Goal: Task Accomplishment & Management: Complete application form

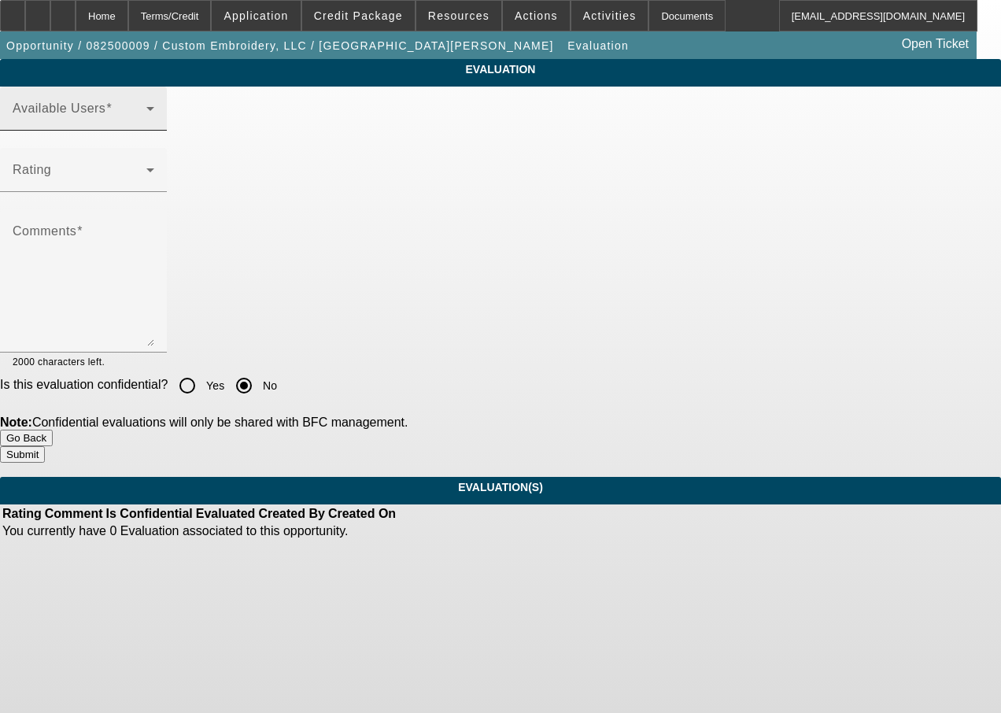
click at [146, 124] on span at bounding box center [80, 114] width 134 height 19
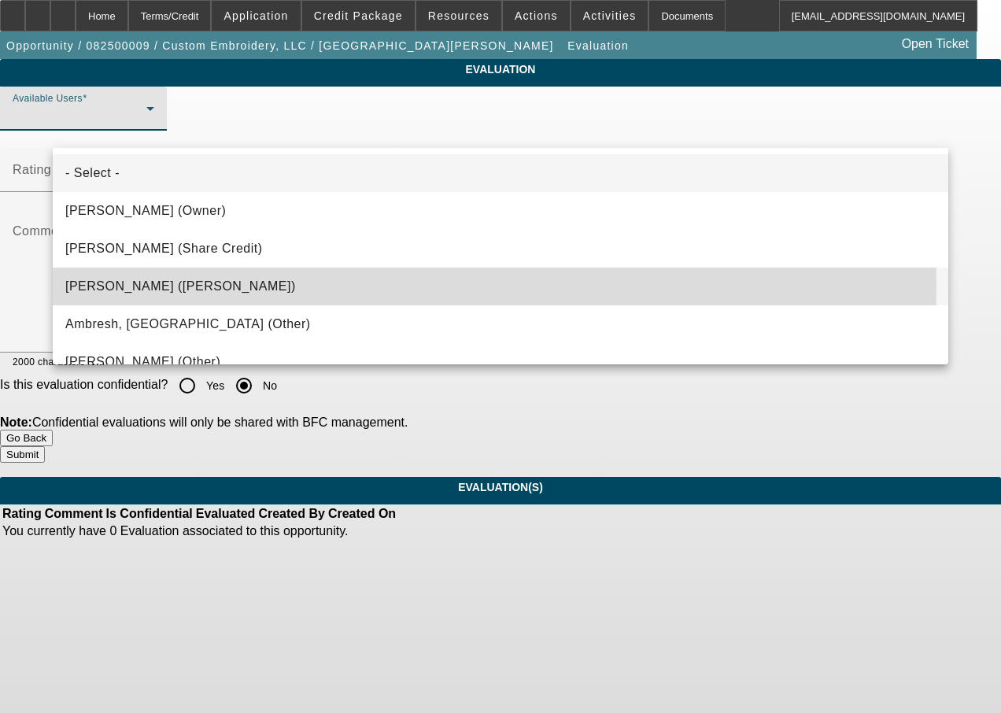
click at [172, 286] on span "Gonzalez, Amanda (Lease Admin)" at bounding box center [180, 286] width 231 height 19
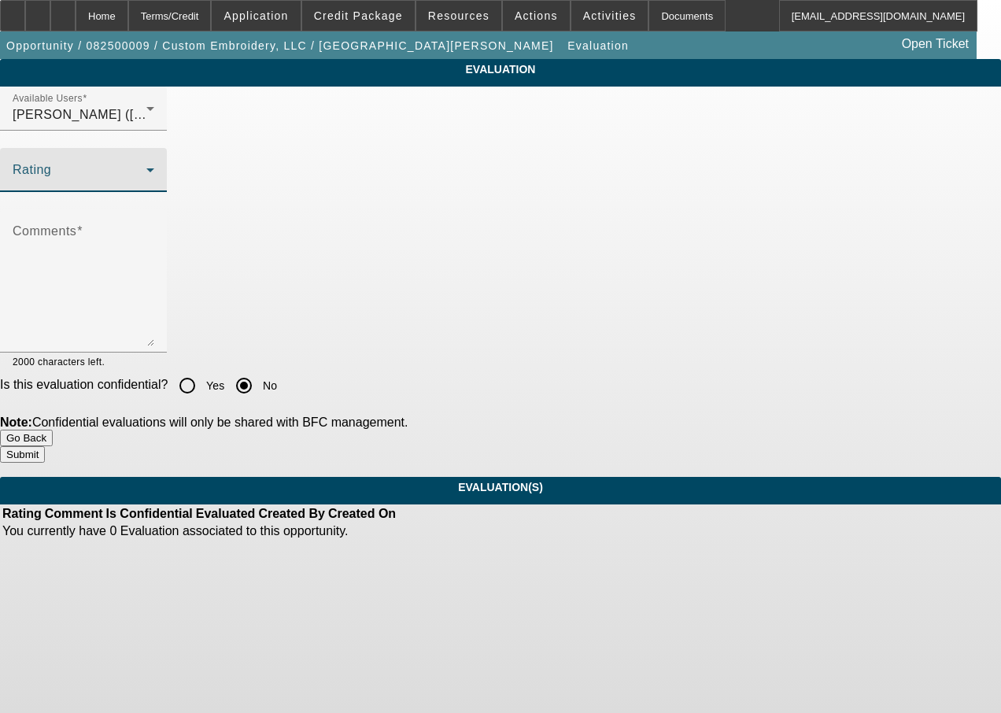
click at [146, 186] on span at bounding box center [80, 176] width 134 height 19
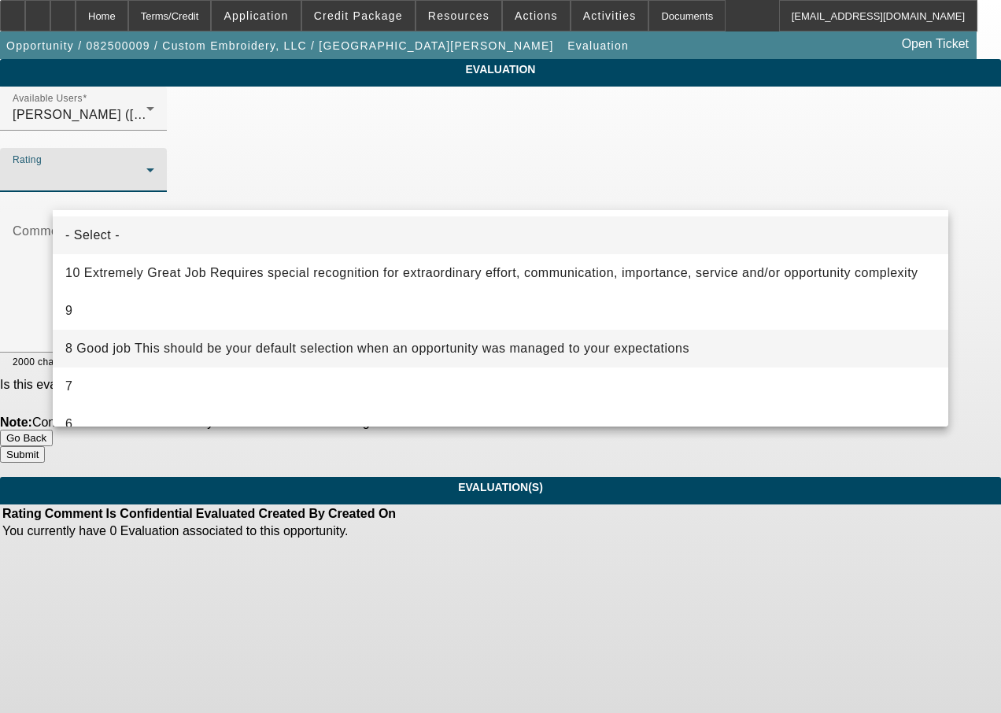
click at [177, 351] on span "8 Good job This should be your default selection when an opportunity was manage…" at bounding box center [377, 348] width 624 height 19
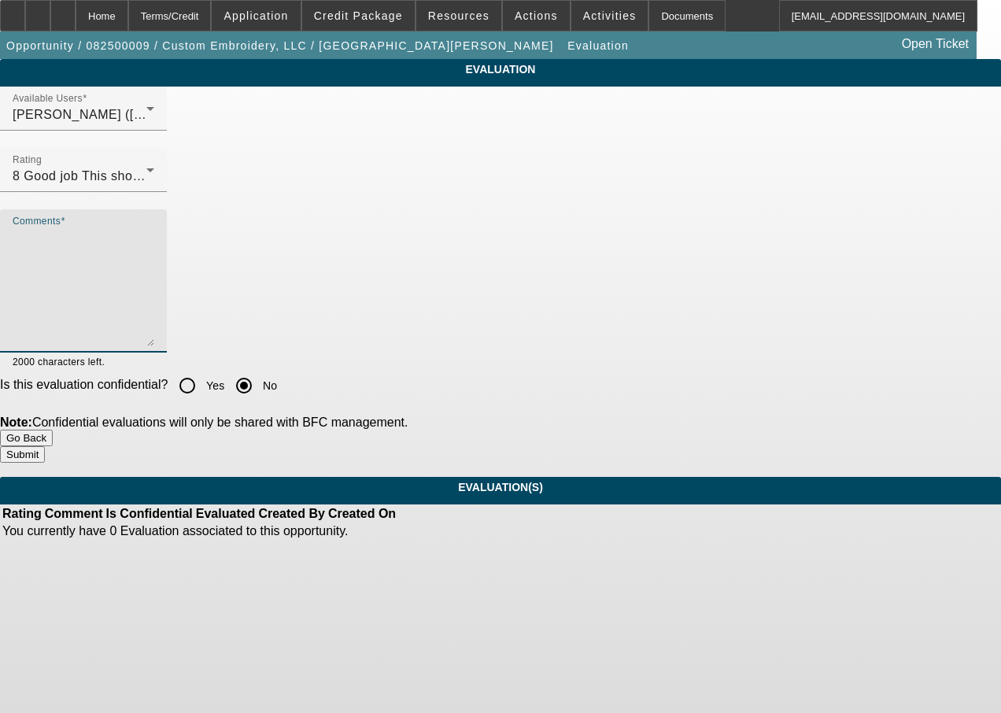
click at [154, 328] on textarea "Comments" at bounding box center [84, 287] width 142 height 118
type textarea "good work"
click at [45, 446] on button "Submit" at bounding box center [22, 454] width 45 height 17
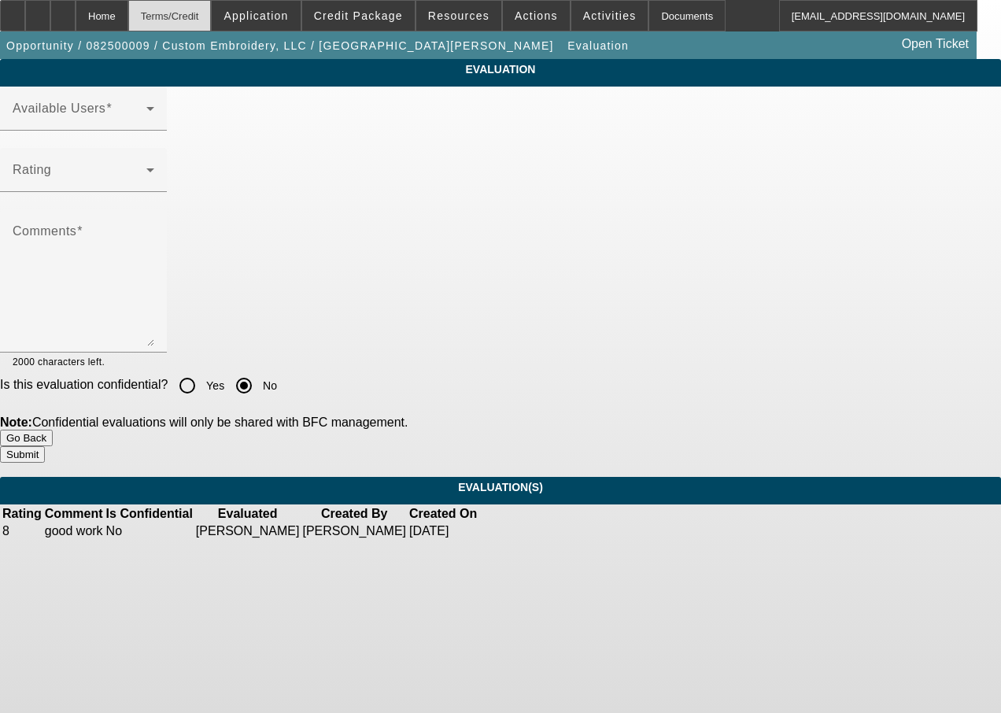
click at [208, 24] on div "Terms/Credit" at bounding box center [169, 15] width 83 height 31
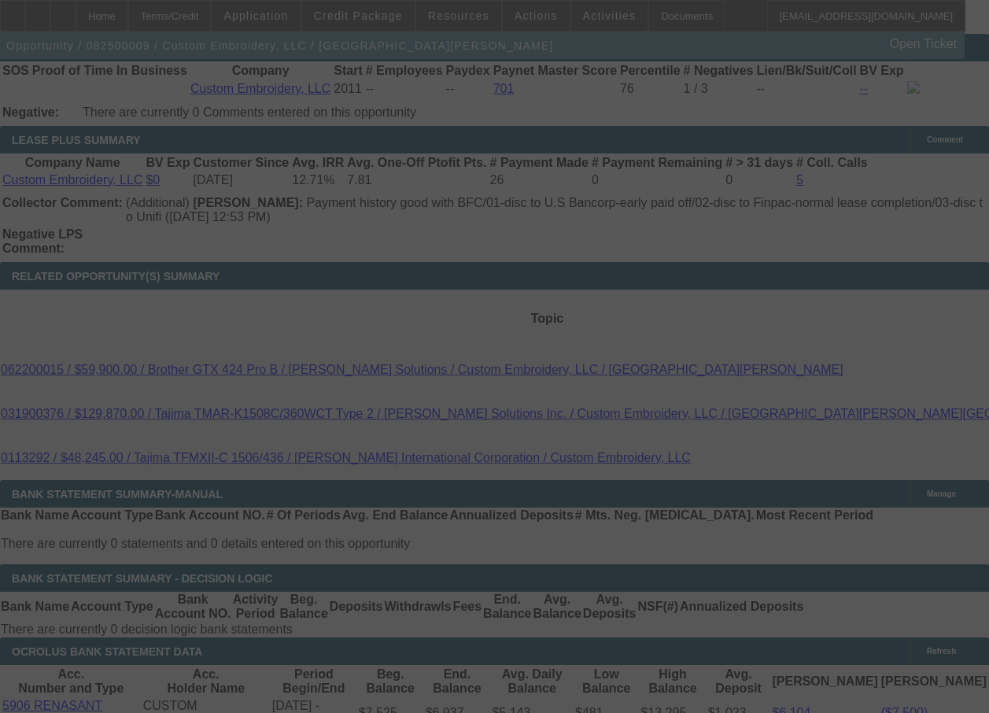
scroll to position [2926, 0]
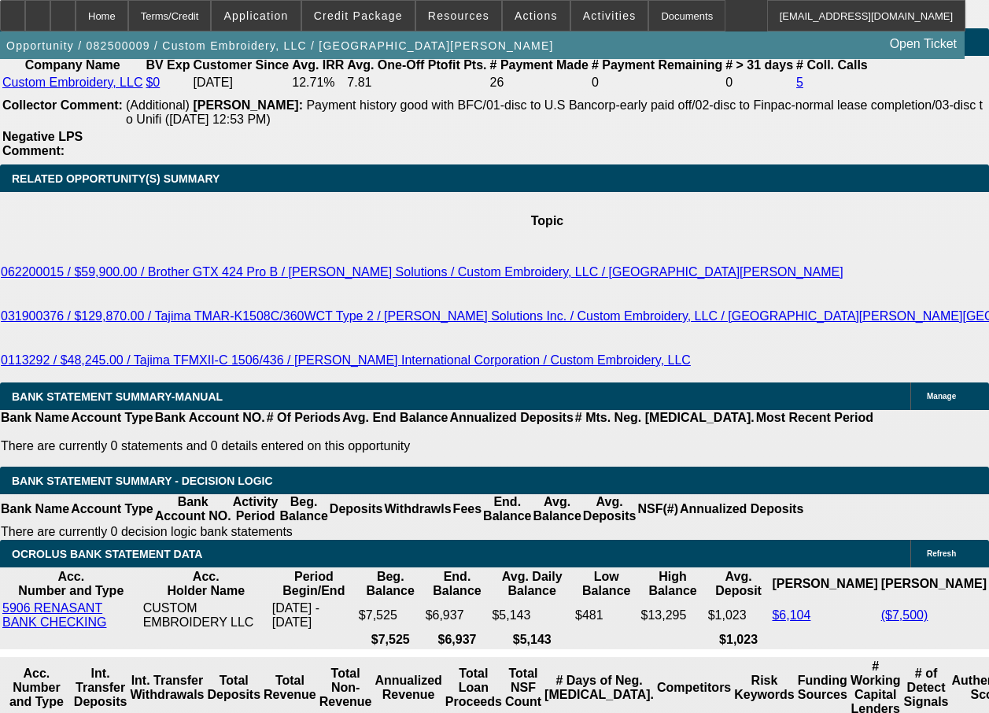
select select "0"
select select "2"
select select "0"
select select "2"
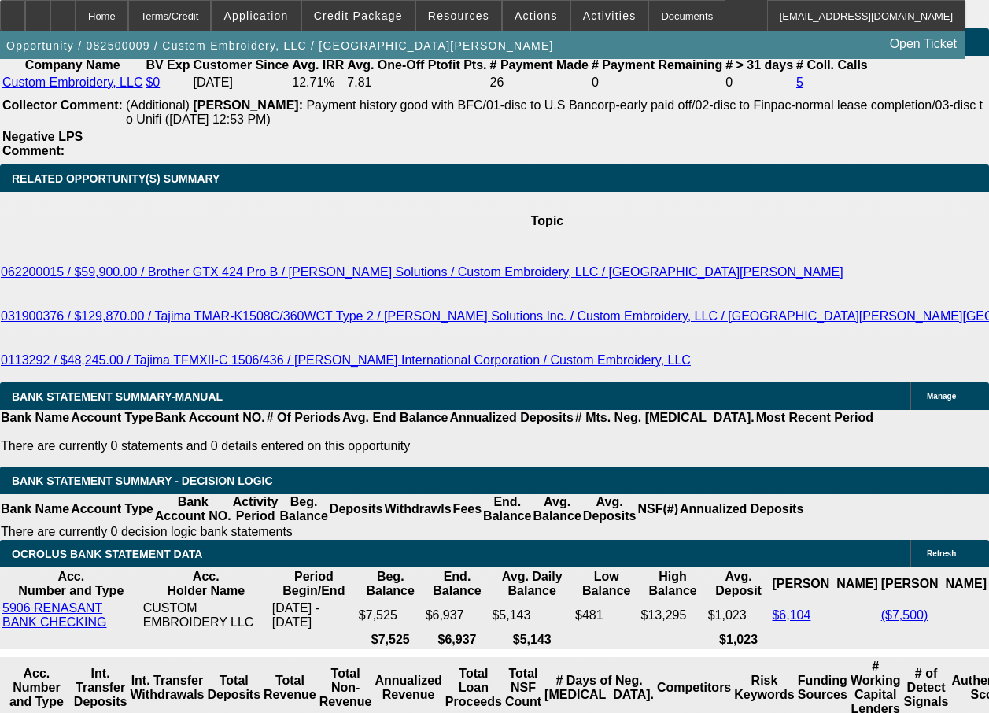
select select "0"
select select "2"
select select "0"
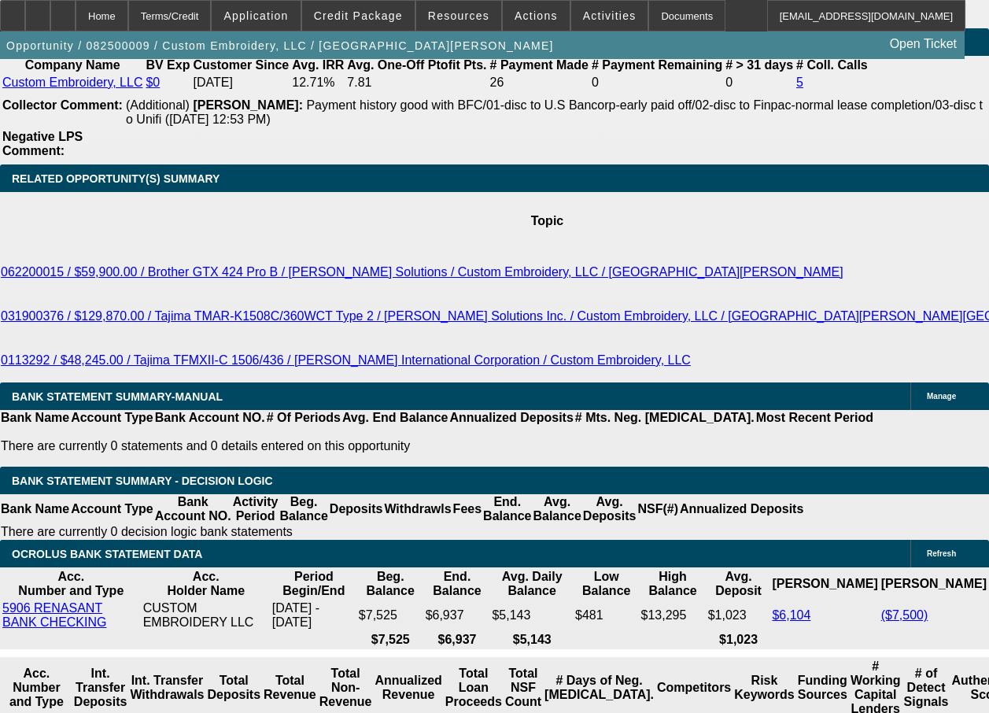
select select "2"
select select "0"
select select "1"
select select "2"
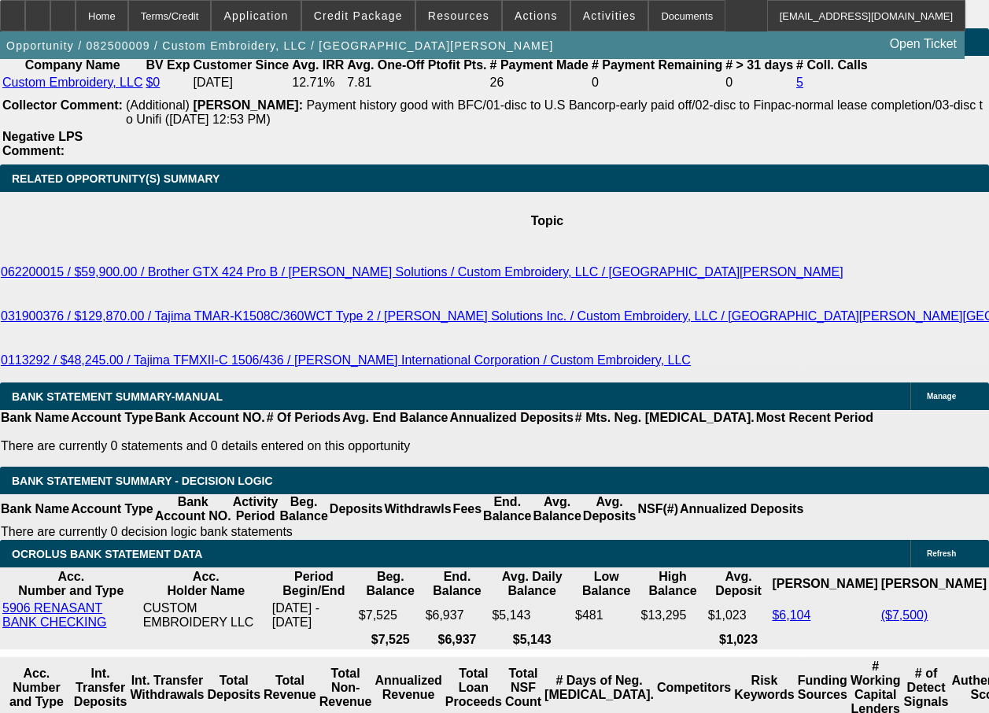
select select "1"
select select "2"
select select "1"
select select "2"
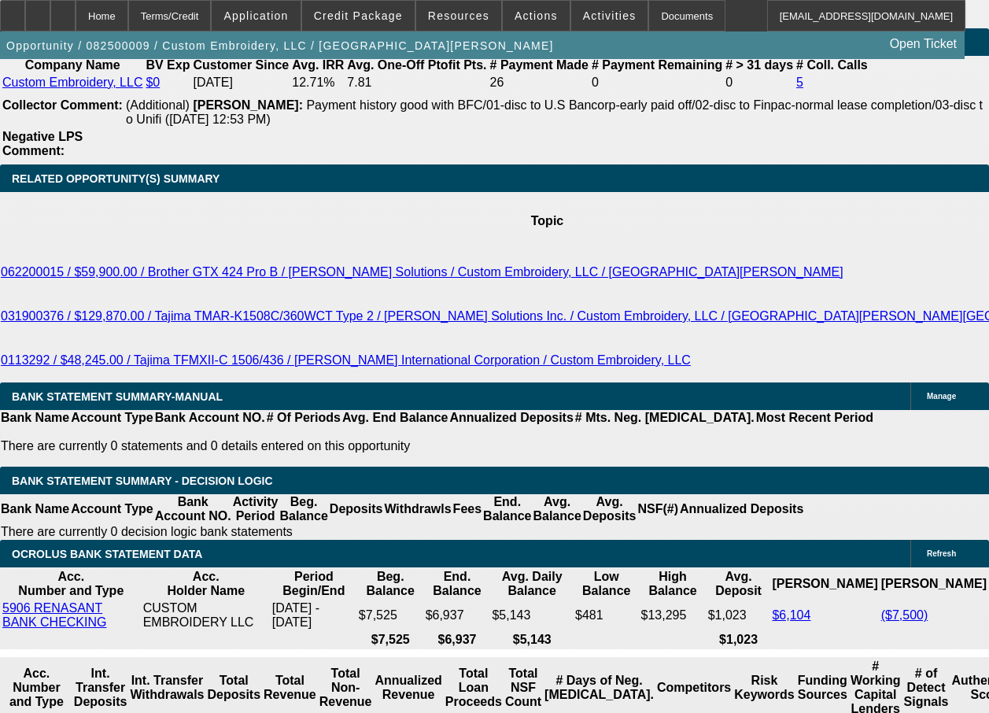
select select "2"
select select "1"
select select "2"
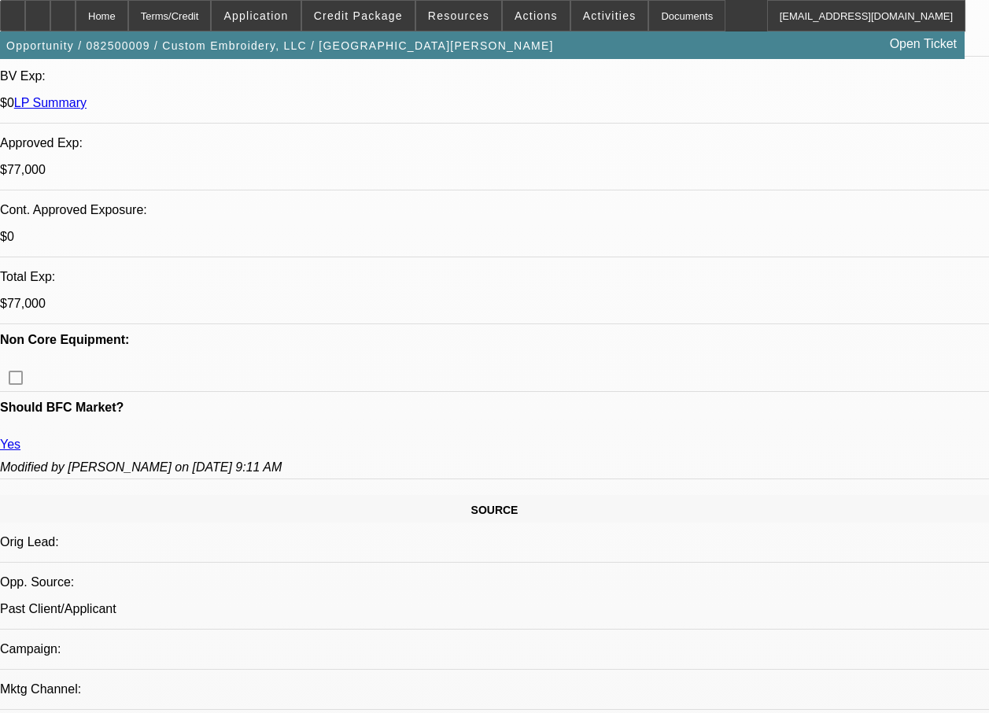
scroll to position [0, 0]
